Goal: Transaction & Acquisition: Purchase product/service

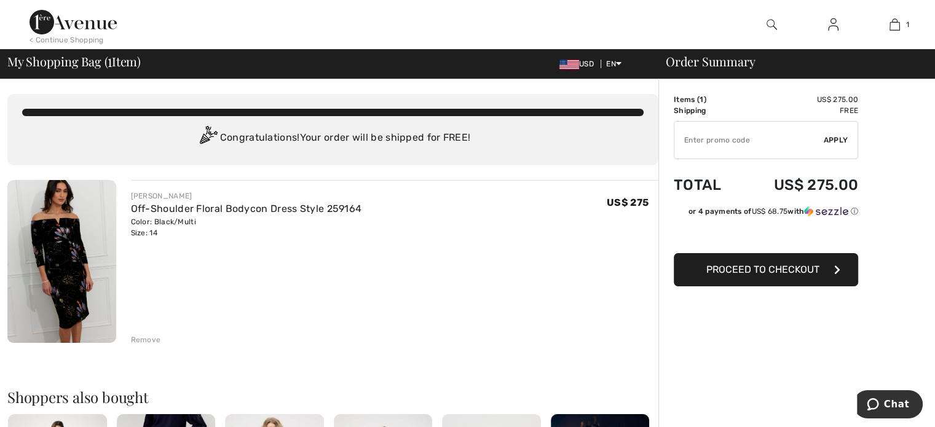
click at [801, 267] on span "Proceed to Checkout" at bounding box center [762, 270] width 113 height 12
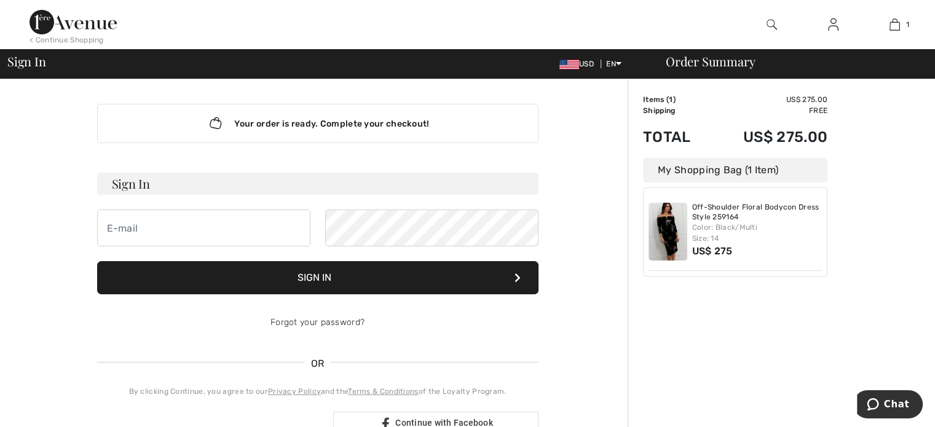
type input "ategtmeier44@gmail.com"
click at [408, 277] on button "Sign In" at bounding box center [317, 277] width 441 height 33
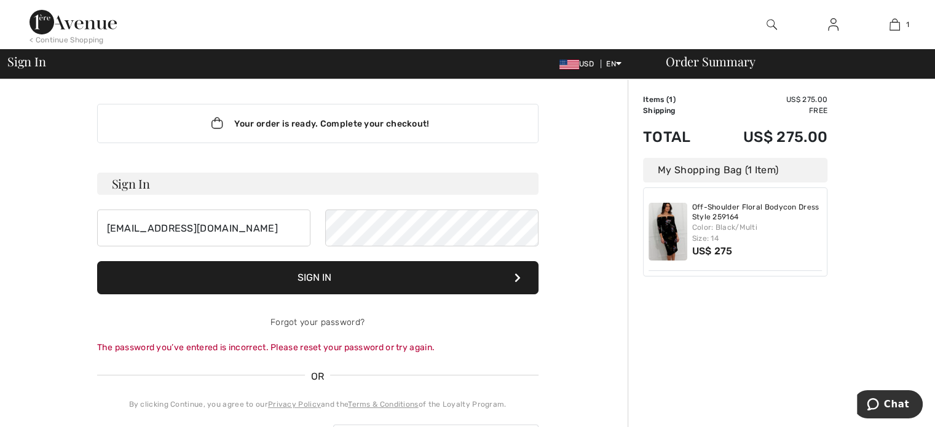
click at [449, 274] on button "Sign In" at bounding box center [317, 277] width 441 height 33
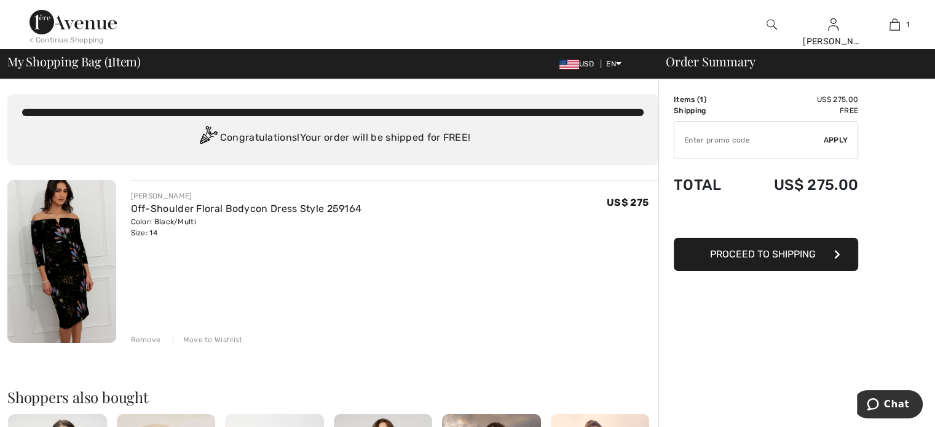
click at [721, 260] on button "Proceed to Shipping" at bounding box center [766, 254] width 184 height 33
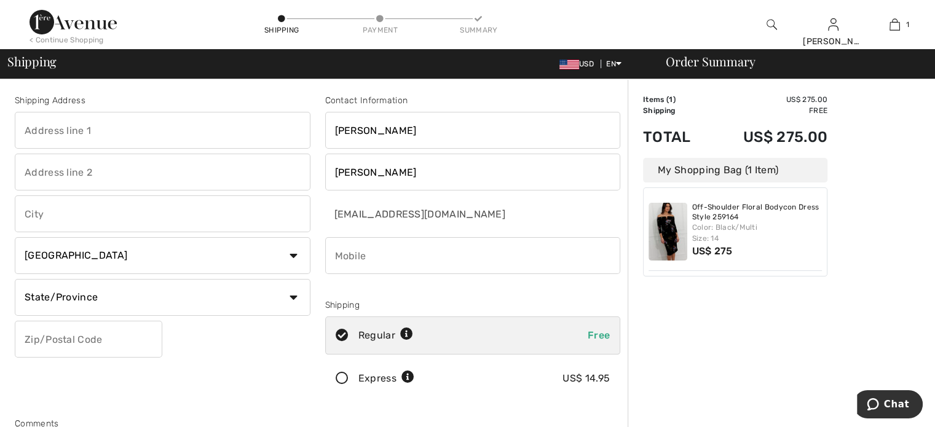
click at [189, 126] on input "text" at bounding box center [163, 130] width 296 height 37
type input "12 Barrington Way"
type input "Glastonbury"
select select "US"
select select "CT"
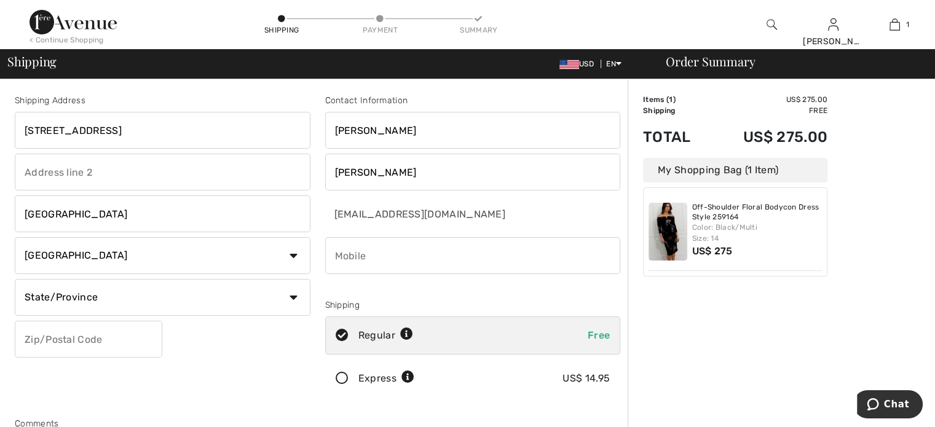
type input "06033"
drag, startPoint x: 384, startPoint y: 257, endPoint x: 427, endPoint y: 261, distance: 43.8
click at [427, 261] on input "phone" at bounding box center [473, 255] width 296 height 37
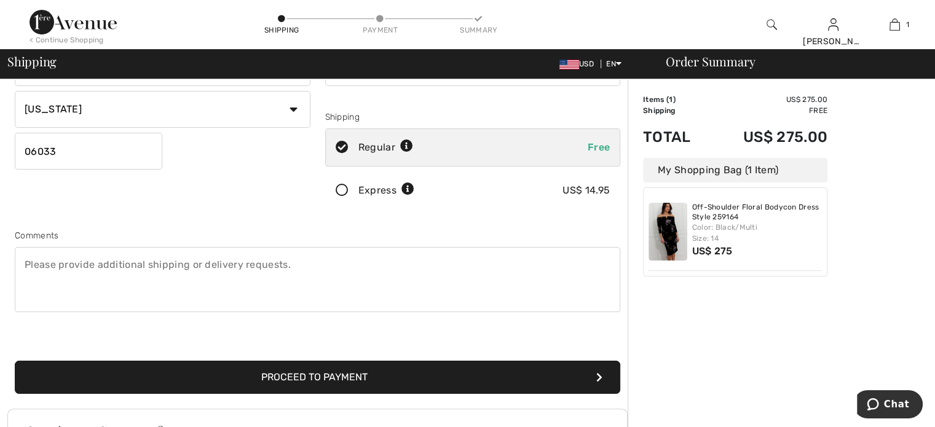
scroll to position [270, 0]
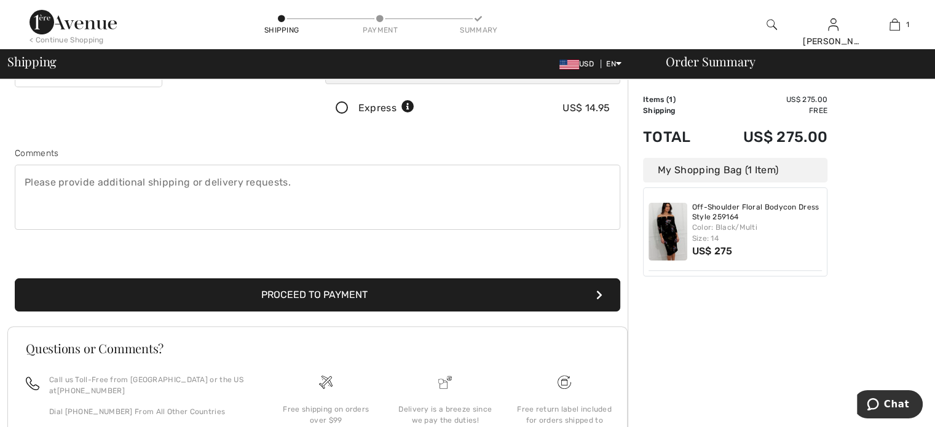
type input "8606573241"
click at [384, 297] on button "Proceed to Payment" at bounding box center [317, 294] width 605 height 33
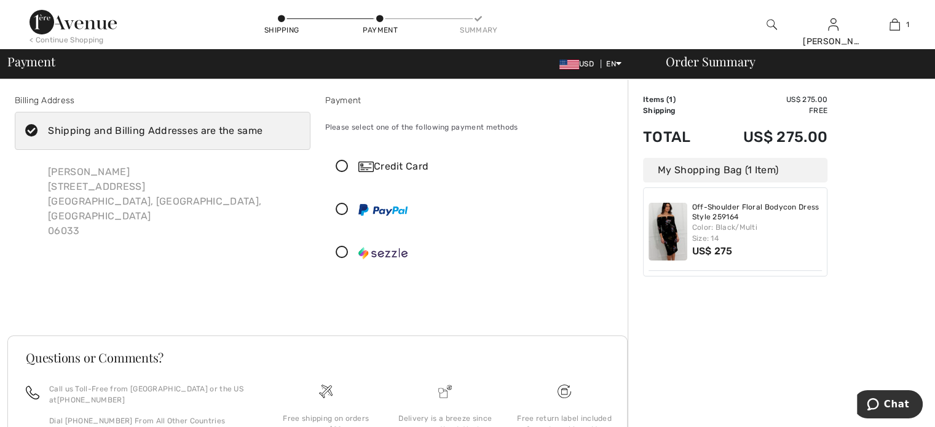
click at [345, 169] on icon at bounding box center [342, 166] width 33 height 13
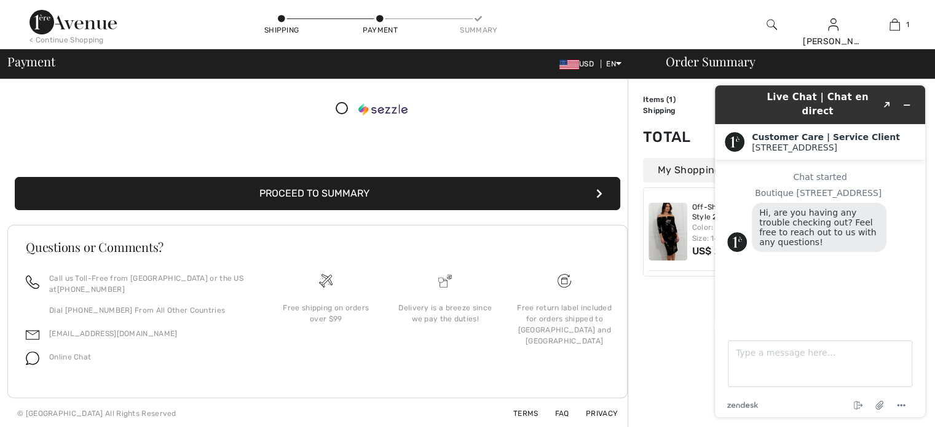
click at [372, 189] on button "Proceed to Summary" at bounding box center [317, 193] width 605 height 33
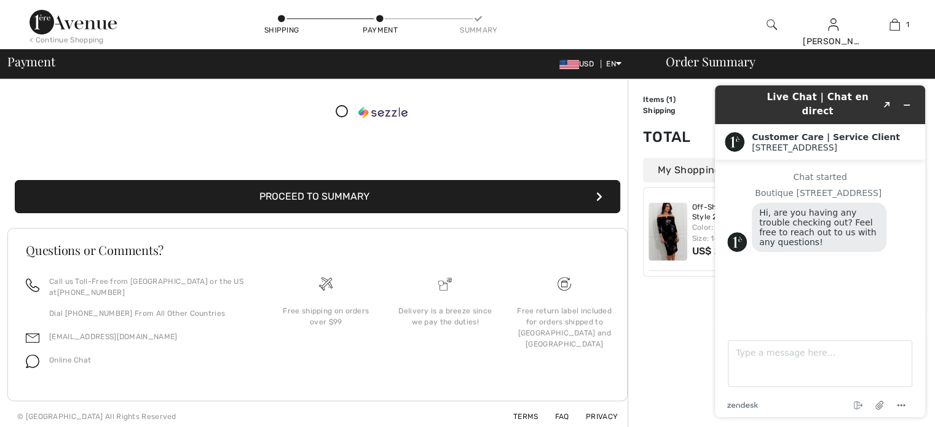
scroll to position [325, 0]
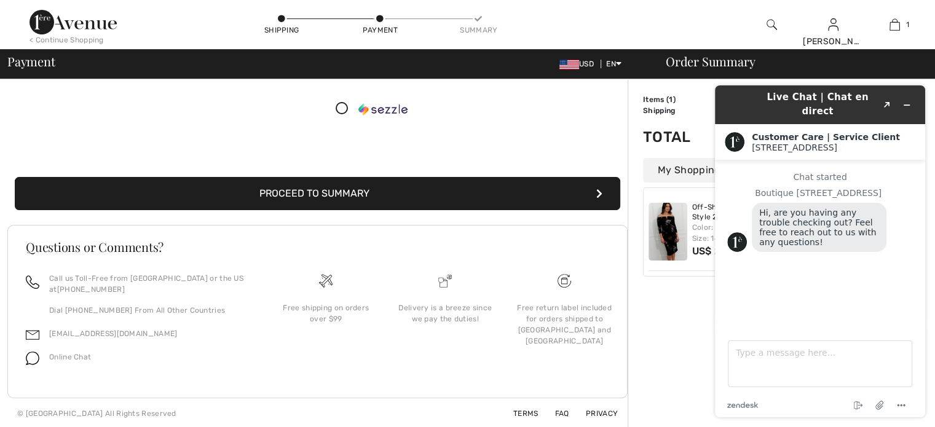
click at [396, 192] on button "Proceed to Summary" at bounding box center [317, 193] width 605 height 33
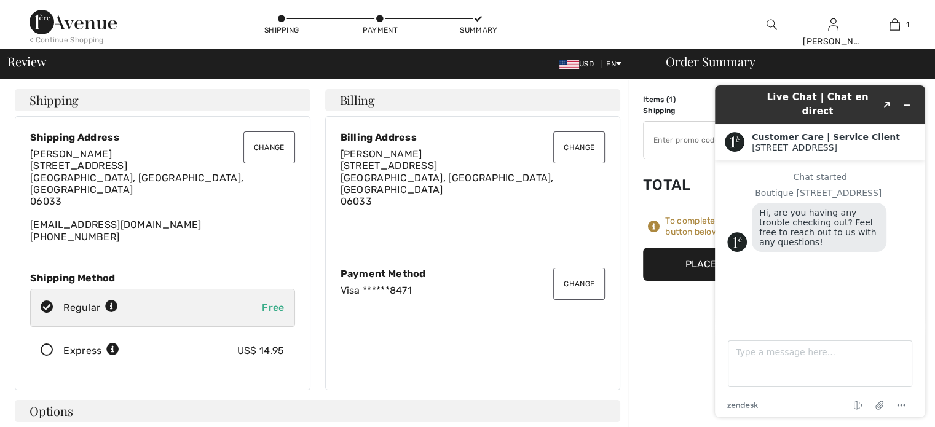
click at [673, 265] on button "Place Your Order" at bounding box center [735, 264] width 184 height 33
click at [908, 101] on icon "Minimize widget" at bounding box center [906, 105] width 9 height 9
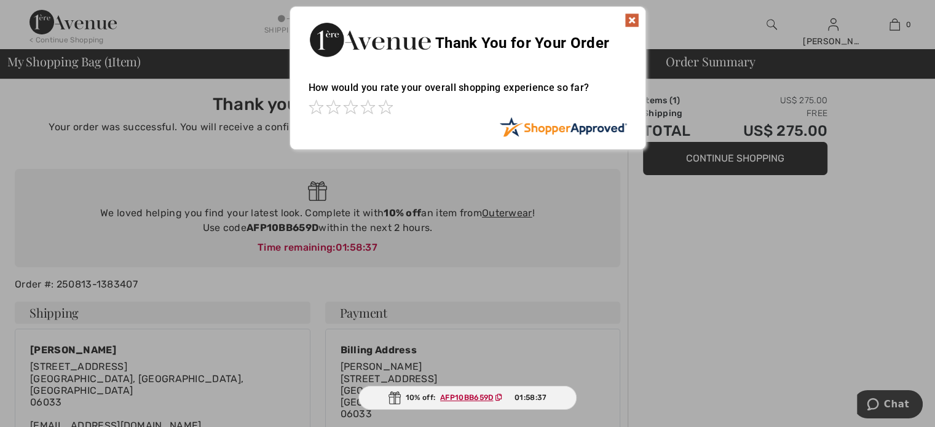
click at [631, 18] on img at bounding box center [631, 20] width 15 height 15
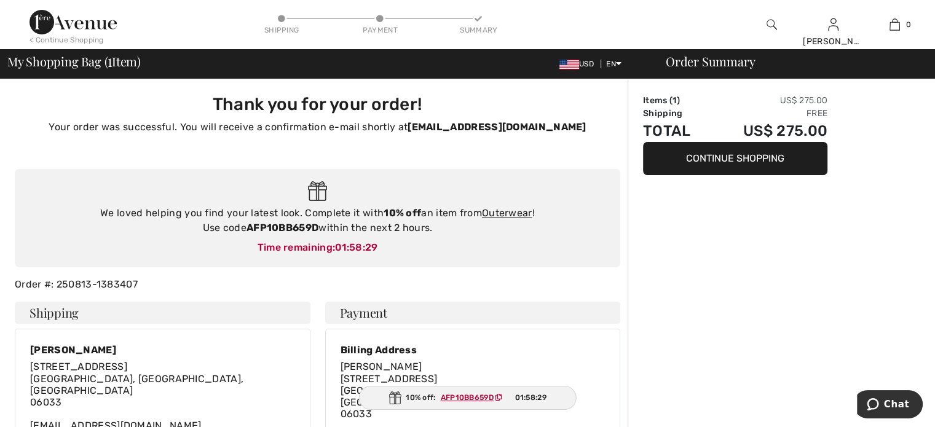
click at [750, 159] on button "Continue Shopping" at bounding box center [735, 158] width 184 height 33
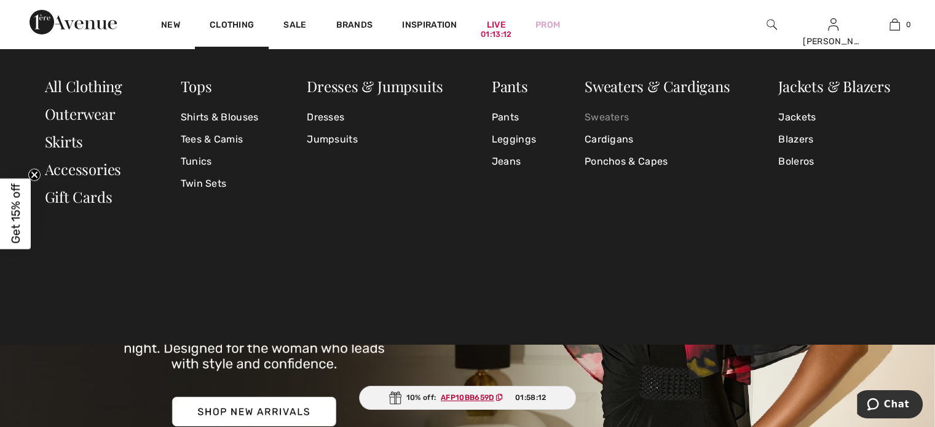
click at [612, 117] on link "Sweaters" at bounding box center [658, 117] width 146 height 22
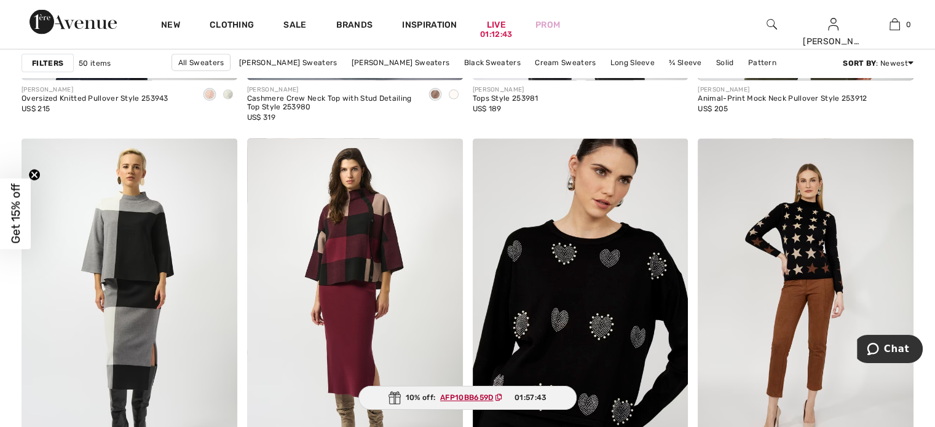
scroll to position [2106, 0]
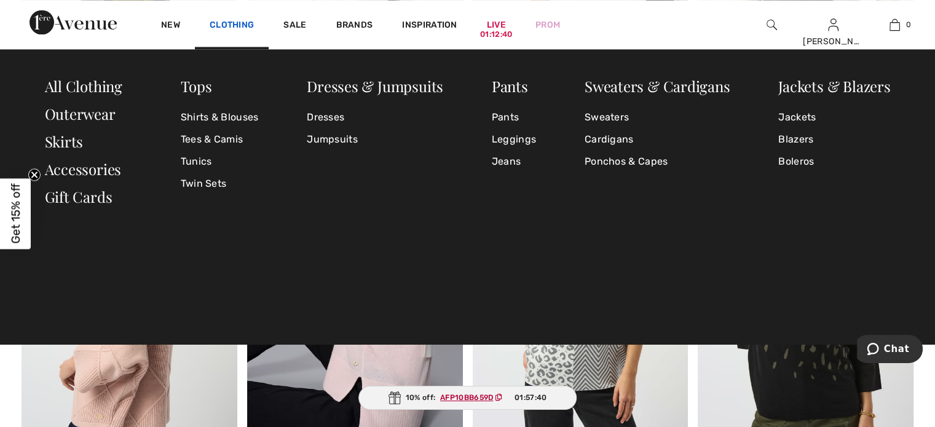
click at [239, 26] on link "Clothing" at bounding box center [232, 26] width 44 height 13
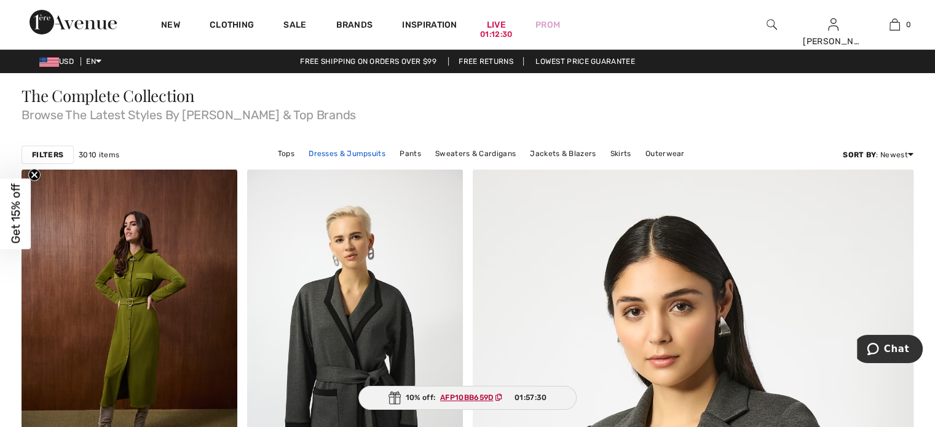
click at [341, 152] on link "Dresses & Jumpsuits" at bounding box center [346, 154] width 89 height 16
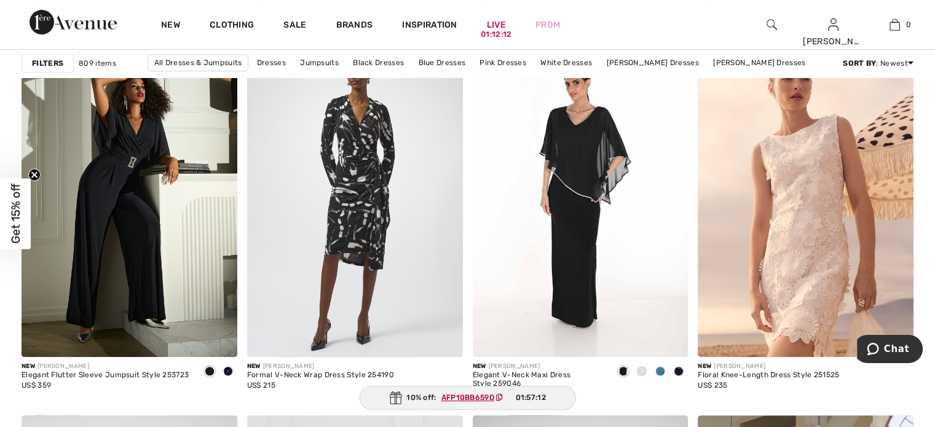
scroll to position [5232, 0]
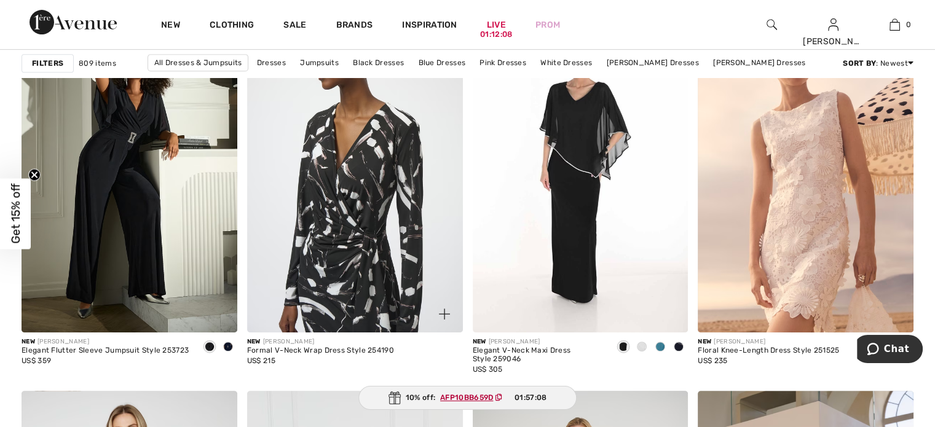
click at [331, 215] on img at bounding box center [355, 170] width 216 height 323
